Goal: Transaction & Acquisition: Download file/media

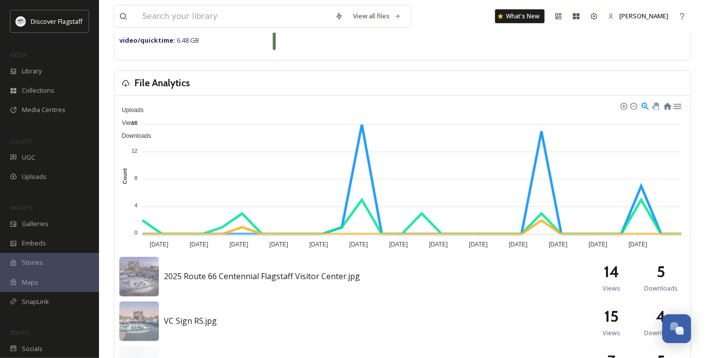
scroll to position [248, 0]
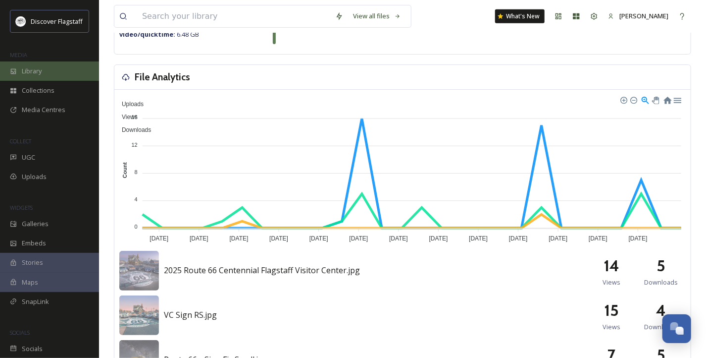
click at [34, 71] on span "Library" at bounding box center [32, 70] width 20 height 9
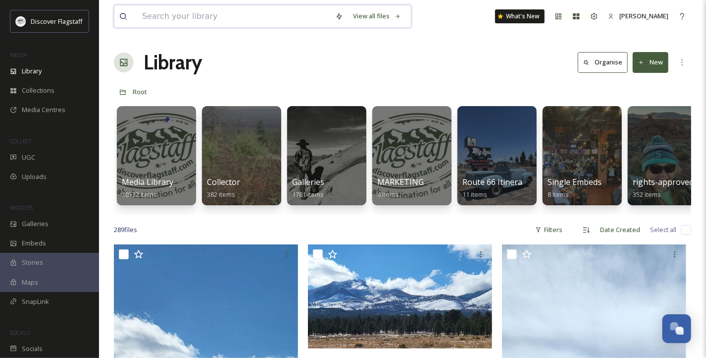
click at [222, 15] on input at bounding box center [233, 16] width 193 height 22
type input "passport"
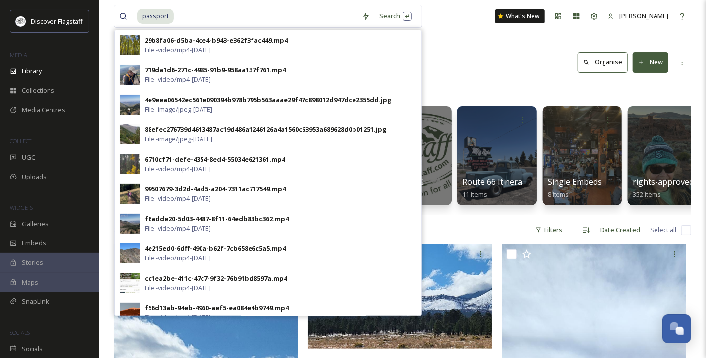
click at [482, 52] on div "Library Organise New" at bounding box center [403, 63] width 578 height 30
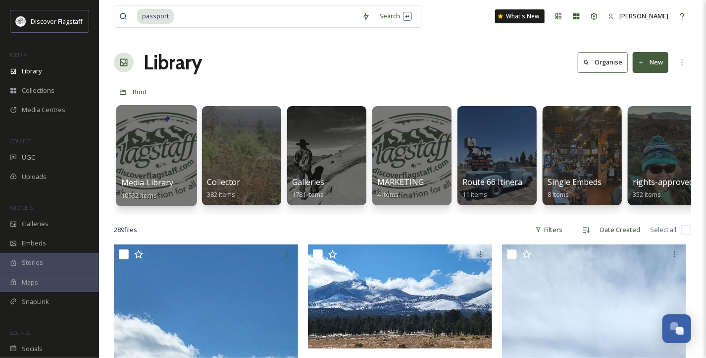
click at [143, 177] on span "Media Library" at bounding box center [147, 182] width 53 height 11
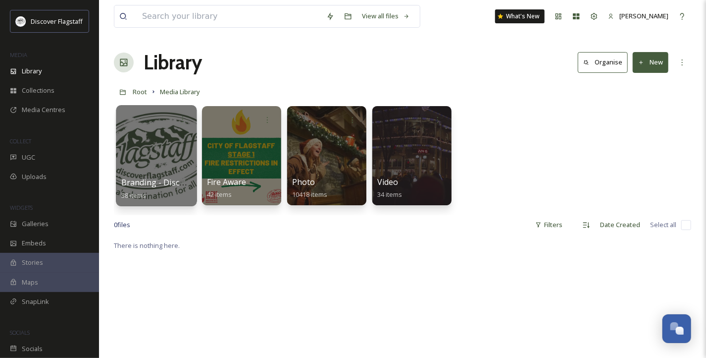
click at [151, 177] on span "Branding - Discover Flagstaff" at bounding box center [176, 182] width 110 height 11
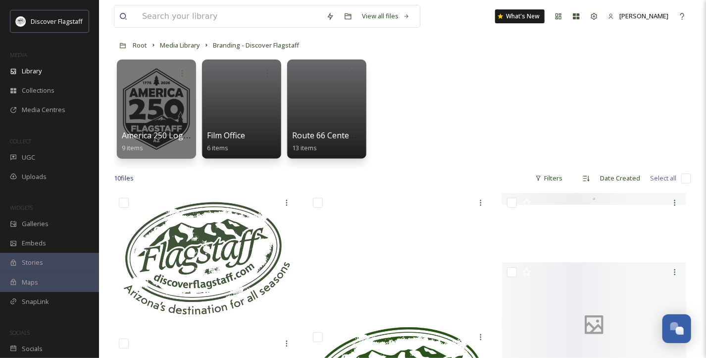
scroll to position [45, 0]
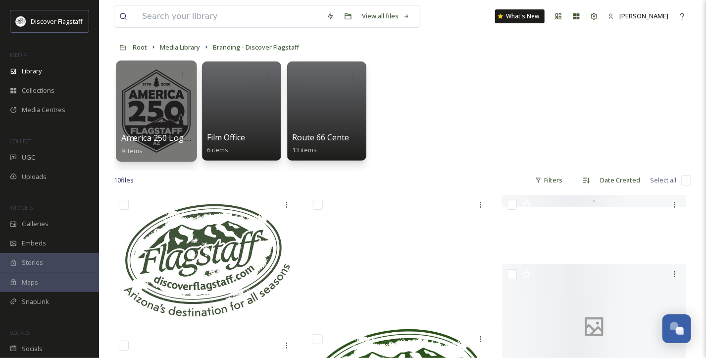
click at [153, 127] on div at bounding box center [156, 110] width 81 height 101
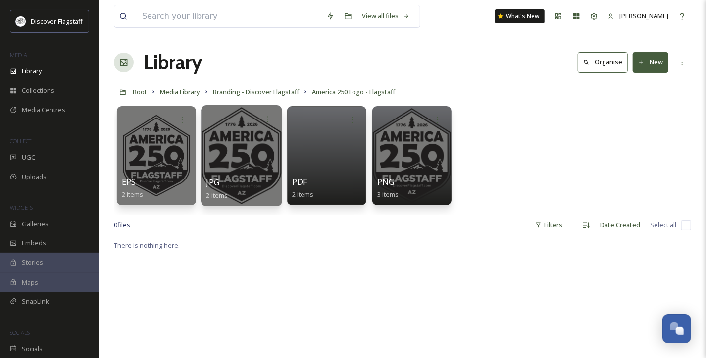
click at [271, 169] on div at bounding box center [241, 155] width 81 height 101
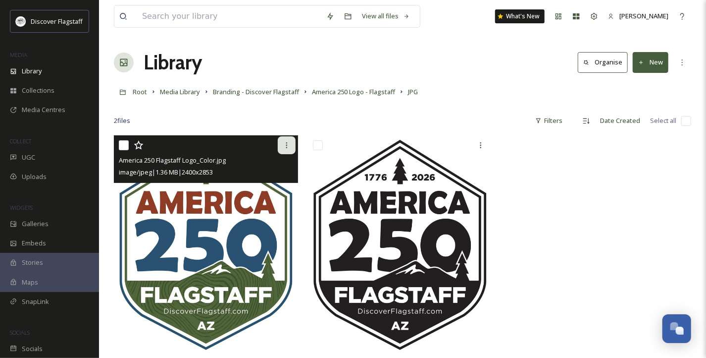
click at [284, 146] on icon at bounding box center [287, 145] width 8 height 8
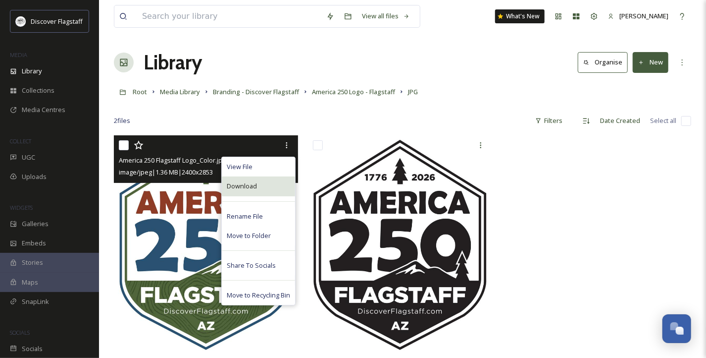
click at [241, 183] on span "Download" at bounding box center [242, 185] width 30 height 9
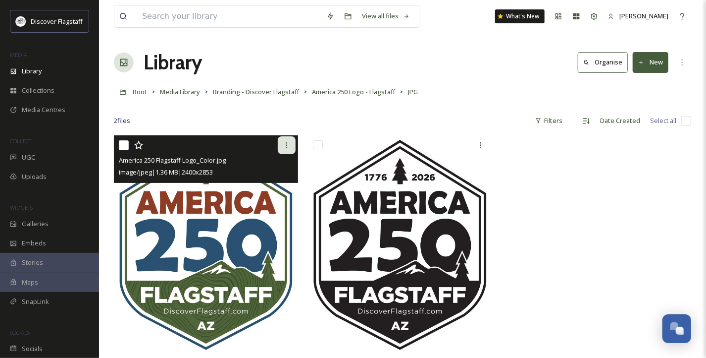
click at [289, 152] on div at bounding box center [287, 145] width 18 height 18
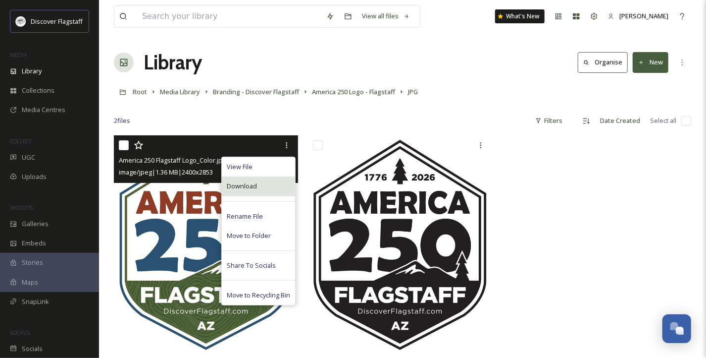
click at [256, 184] on span "Download" at bounding box center [242, 185] width 30 height 9
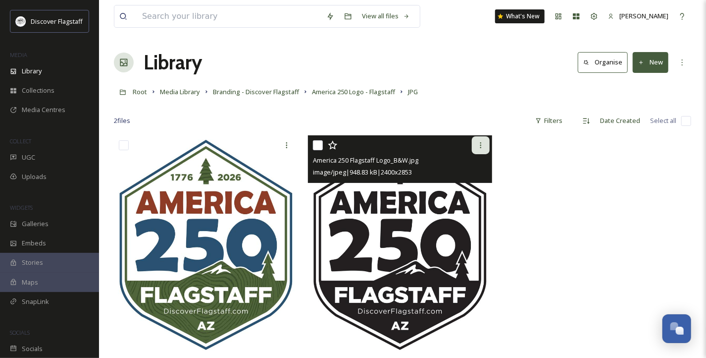
click at [481, 147] on icon at bounding box center [481, 145] width 8 height 8
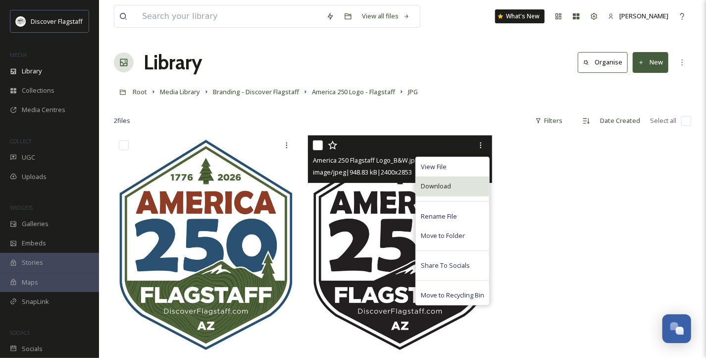
click at [457, 184] on div "Download" at bounding box center [452, 185] width 73 height 19
